Goal: Task Accomplishment & Management: Manage account settings

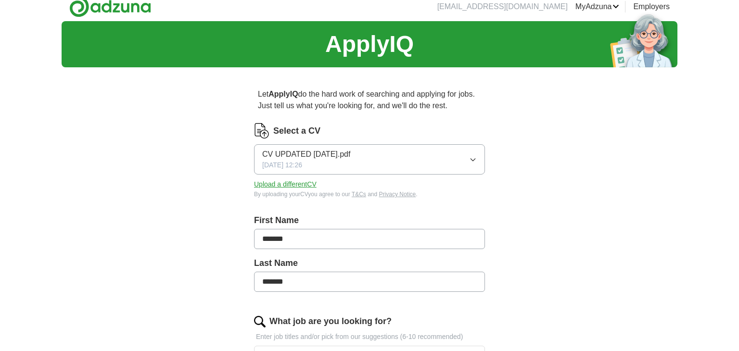
scroll to position [10, 0]
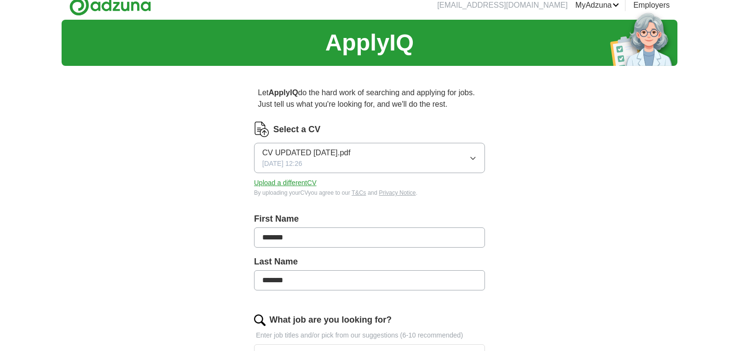
click at [475, 154] on button "CV UPDATED [DATE].pdf [DATE] 12:26" at bounding box center [369, 158] width 231 height 30
click at [473, 159] on icon "button" at bounding box center [473, 159] width 8 height 8
click at [287, 127] on label "Select a CV" at bounding box center [296, 129] width 47 height 13
click at [291, 184] on button "Upload a different CV" at bounding box center [285, 183] width 63 height 10
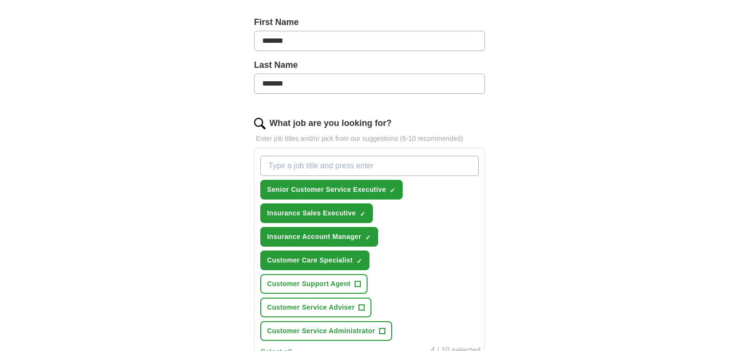
scroll to position [207, 0]
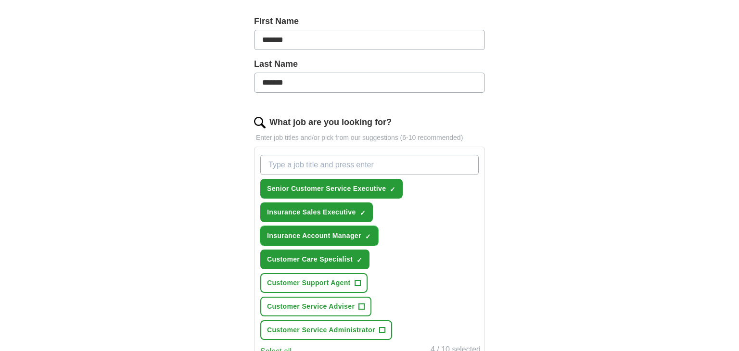
click at [0, 0] on span "×" at bounding box center [0, 0] width 0 height 0
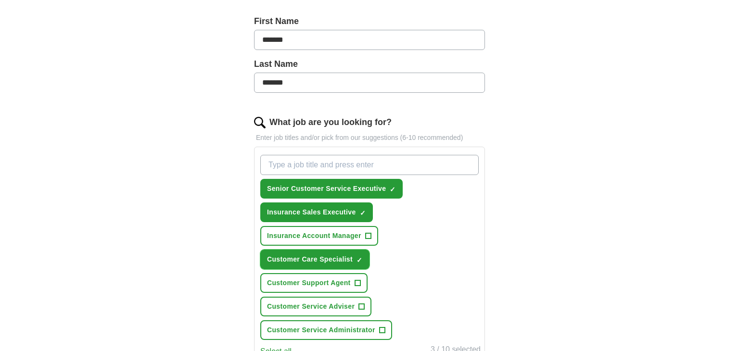
click at [0, 0] on span "×" at bounding box center [0, 0] width 0 height 0
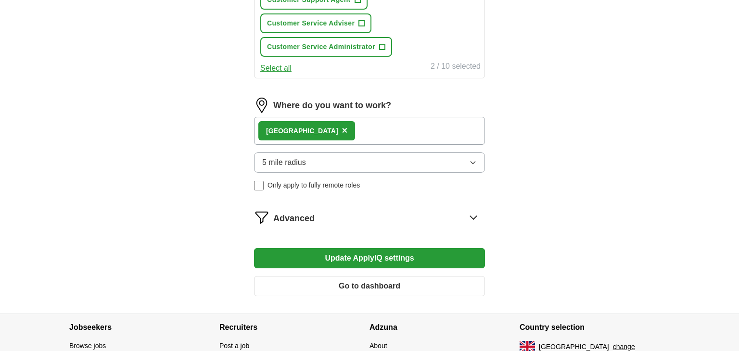
scroll to position [494, 0]
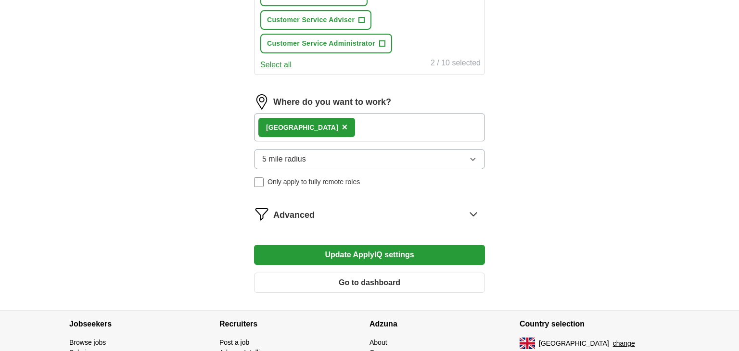
click at [374, 252] on button "Update ApplyIQ settings" at bounding box center [369, 255] width 231 height 20
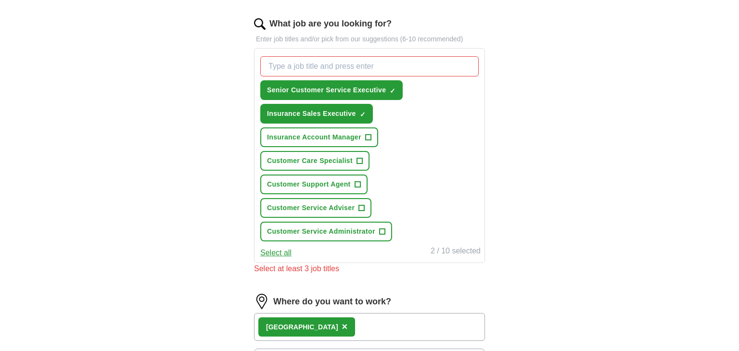
scroll to position [302, 0]
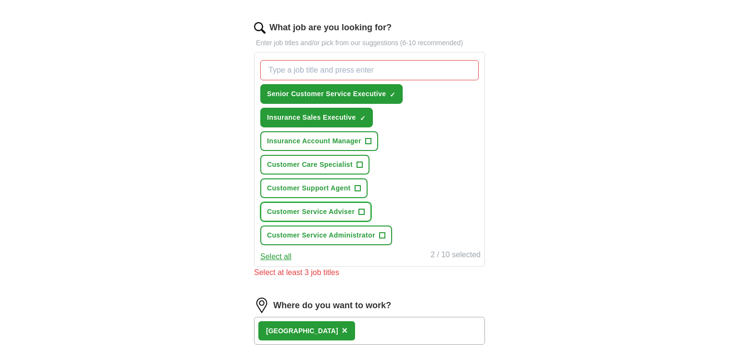
click at [361, 208] on span "+" at bounding box center [362, 212] width 6 height 8
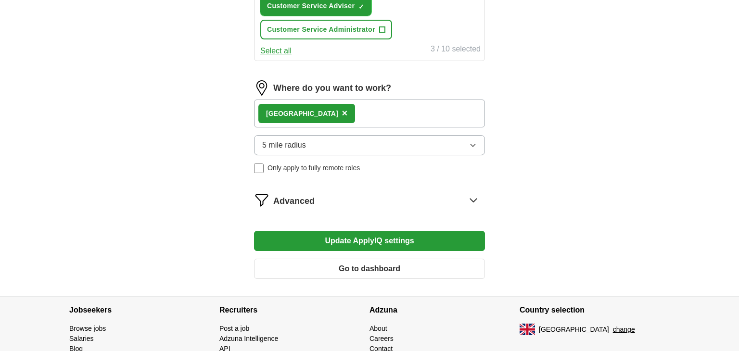
scroll to position [556, 0]
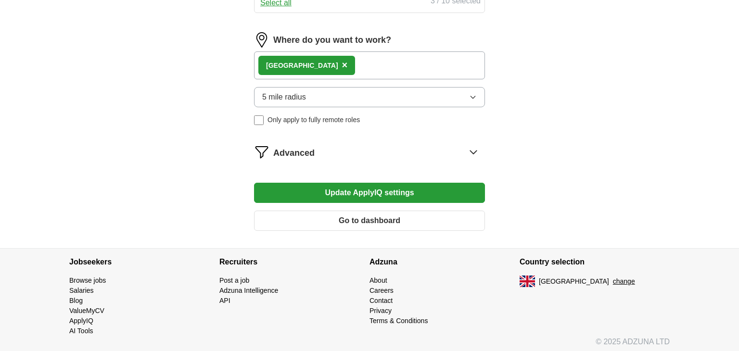
click at [370, 192] on button "Update ApplyIQ settings" at bounding box center [369, 193] width 231 height 20
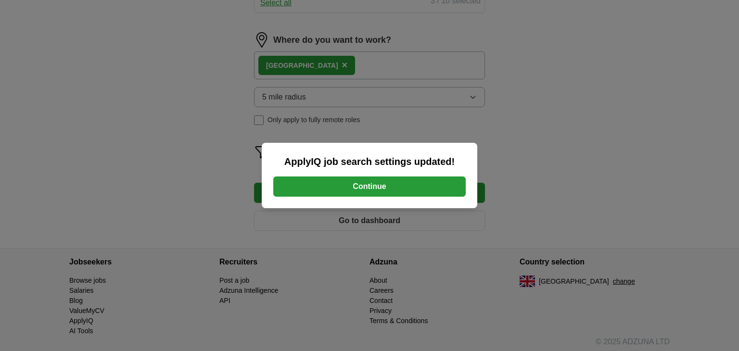
click at [373, 188] on button "Continue" at bounding box center [369, 187] width 193 height 20
